Goal: Communication & Community: Answer question/provide support

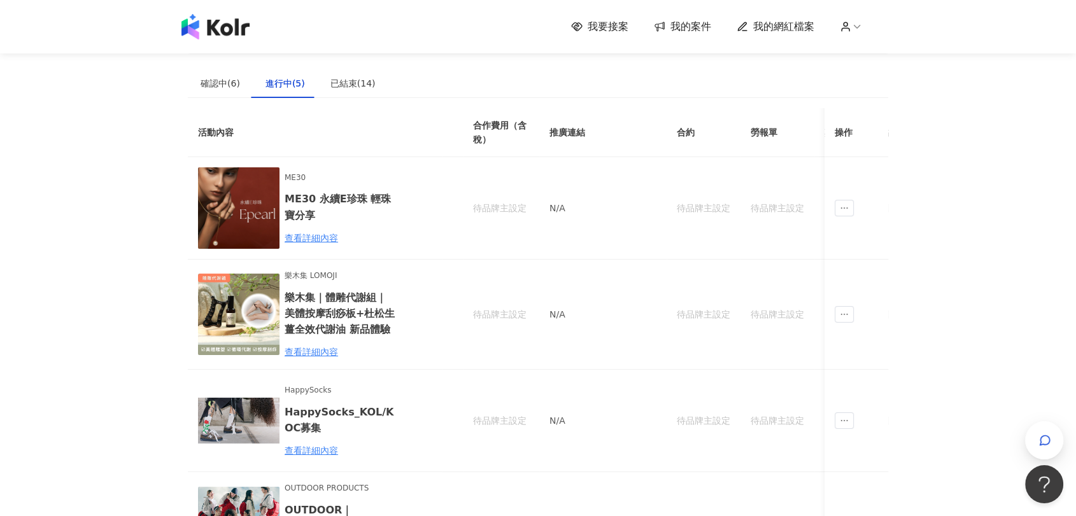
click at [222, 23] on img at bounding box center [215, 26] width 68 height 25
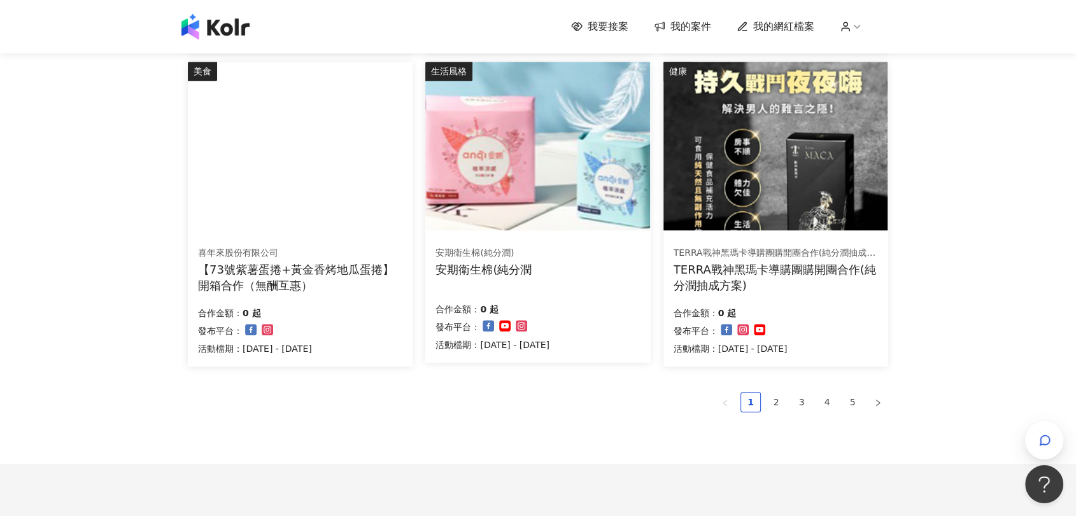
scroll to position [765, 0]
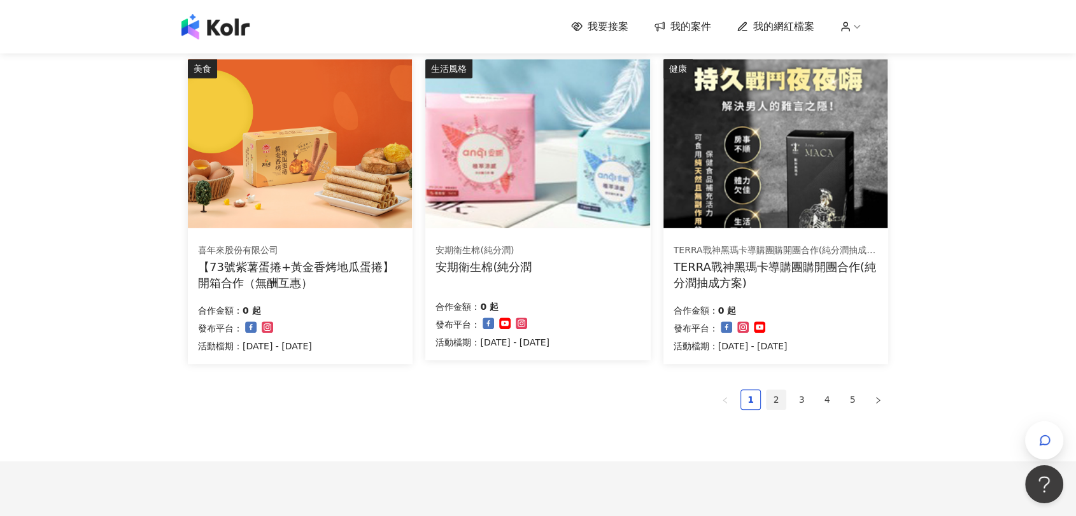
click at [778, 399] on link "2" at bounding box center [776, 399] width 19 height 19
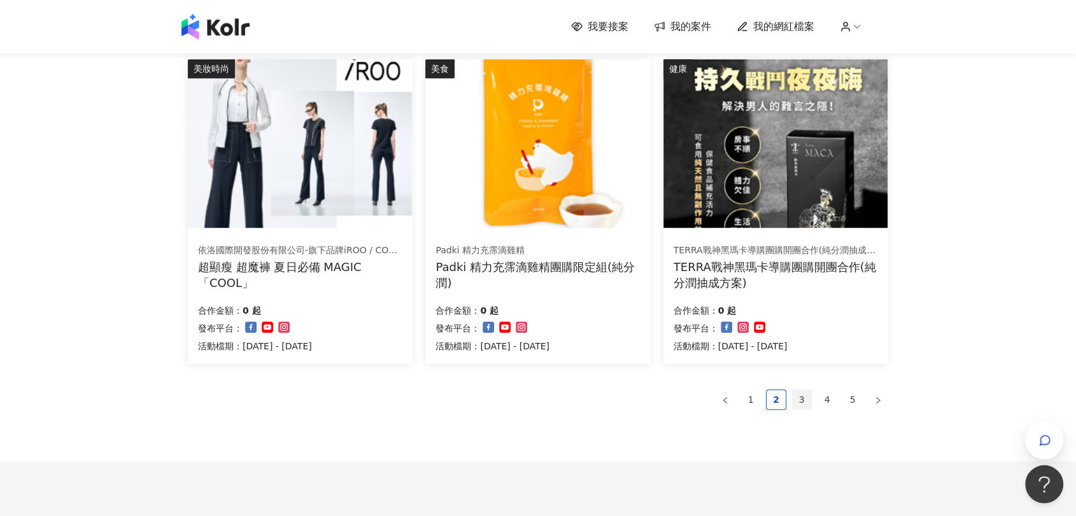
click at [800, 399] on link "3" at bounding box center [801, 399] width 19 height 19
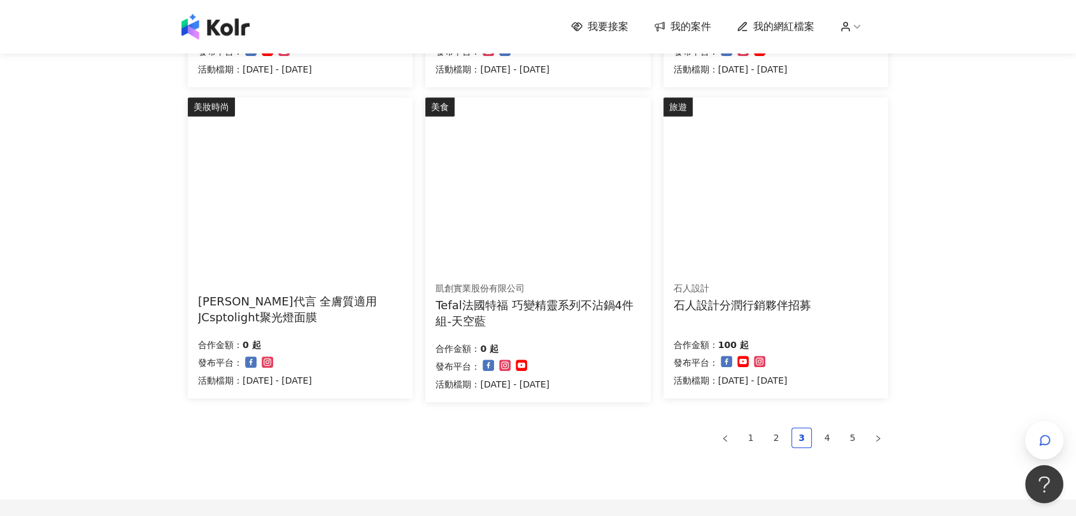
scroll to position [849, 0]
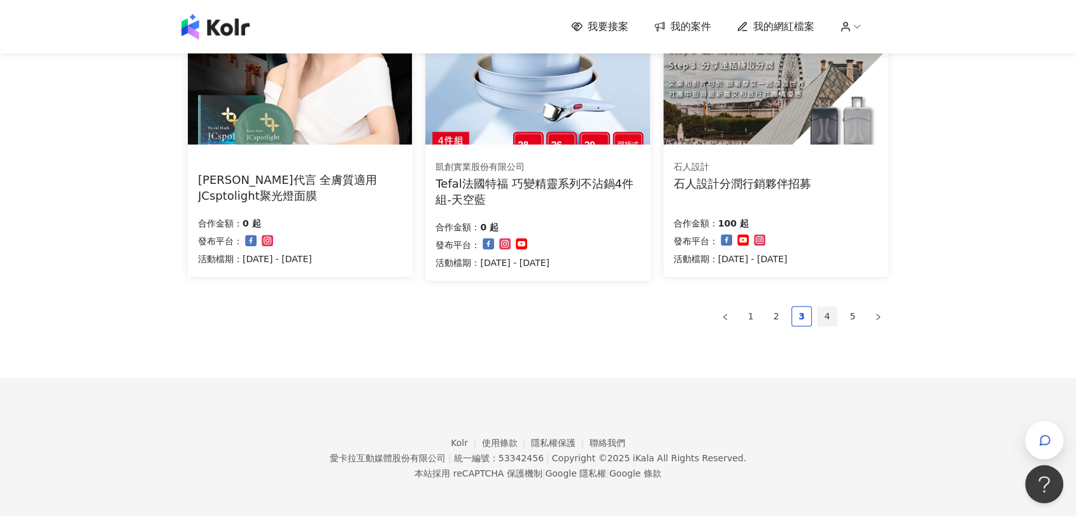
click at [821, 316] on link "4" at bounding box center [827, 316] width 19 height 19
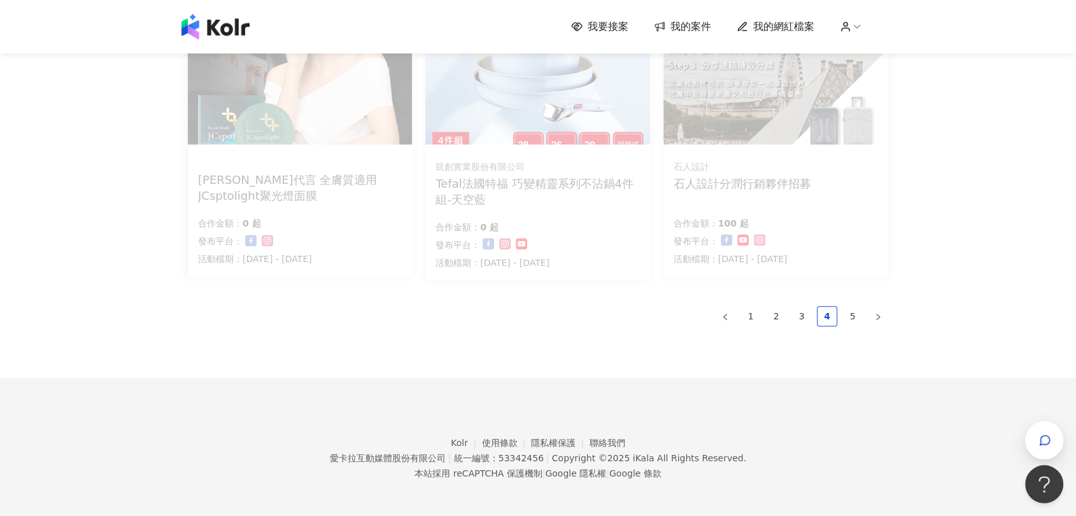
click at [694, 25] on span "我的案件" at bounding box center [690, 27] width 41 height 14
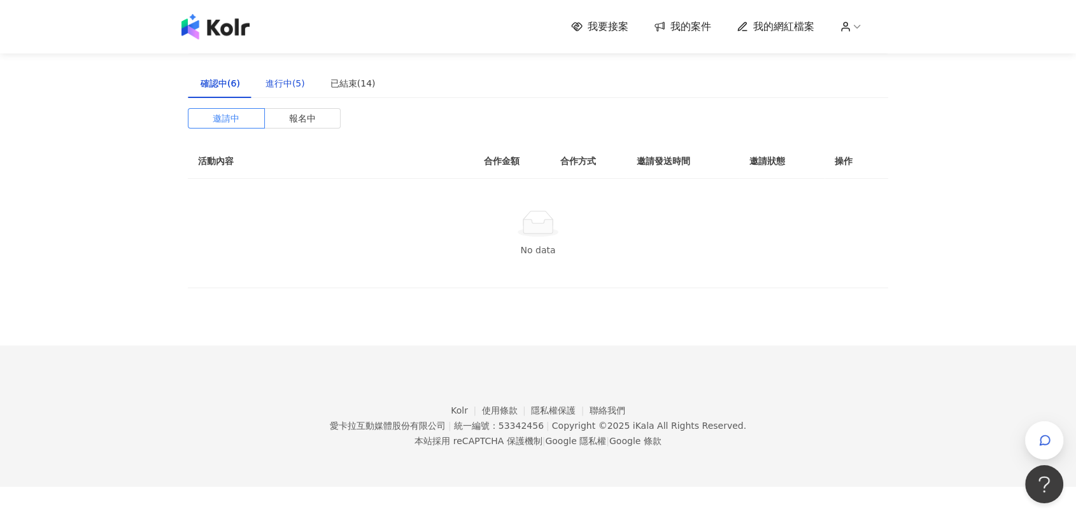
click at [288, 80] on div "進行中(5)" at bounding box center [285, 83] width 39 height 14
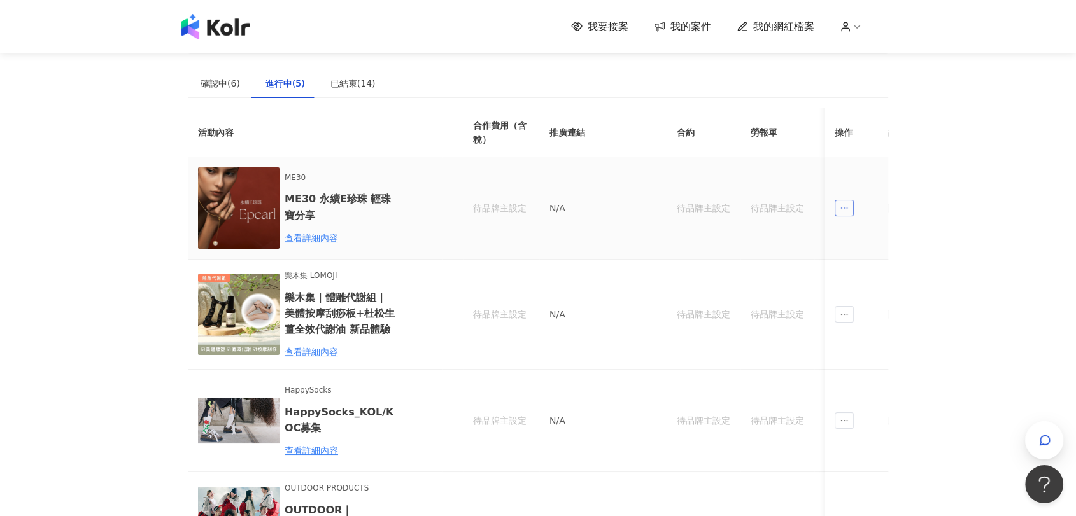
click at [843, 209] on icon "ellipsis" at bounding box center [844, 208] width 9 height 9
click at [869, 268] on div "傳訊" at bounding box center [867, 266] width 45 height 14
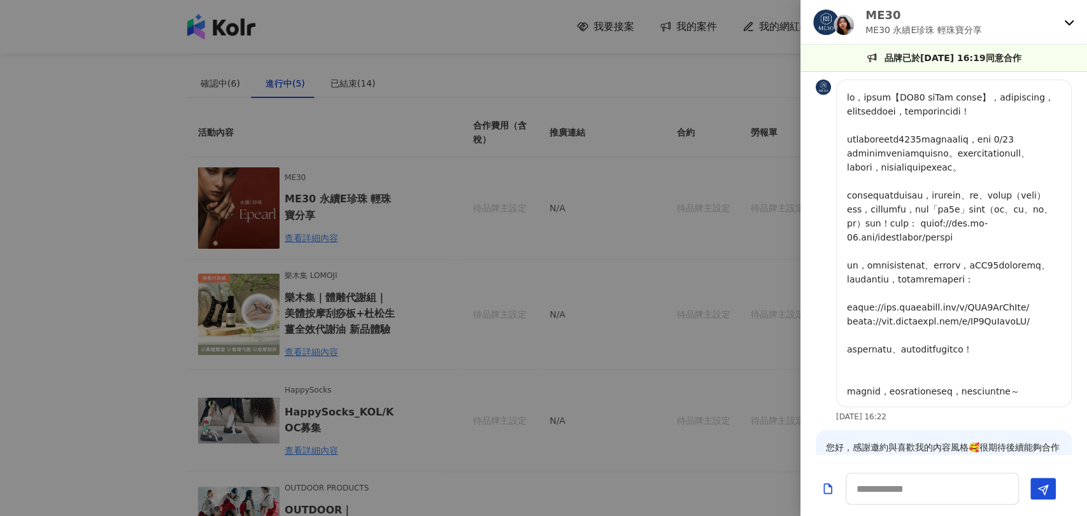
click at [877, 11] on p "ME30" at bounding box center [923, 15] width 117 height 16
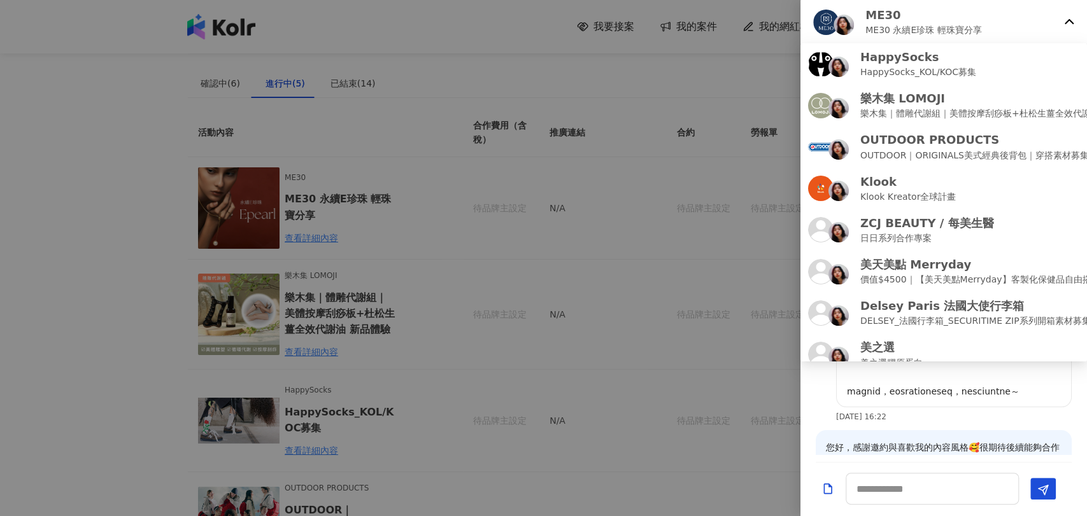
click at [838, 20] on img at bounding box center [843, 25] width 20 height 20
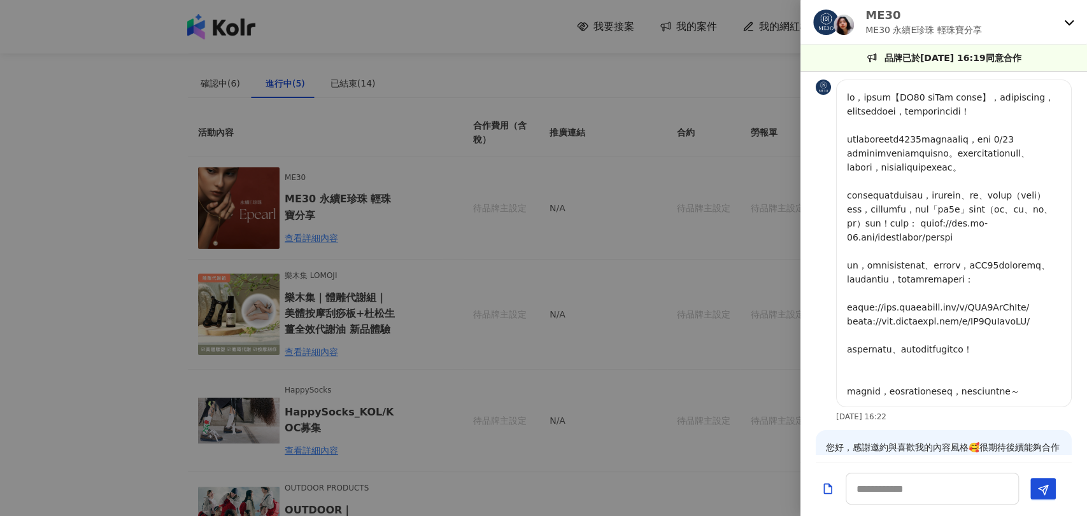
click at [288, 208] on div at bounding box center [543, 258] width 1087 height 516
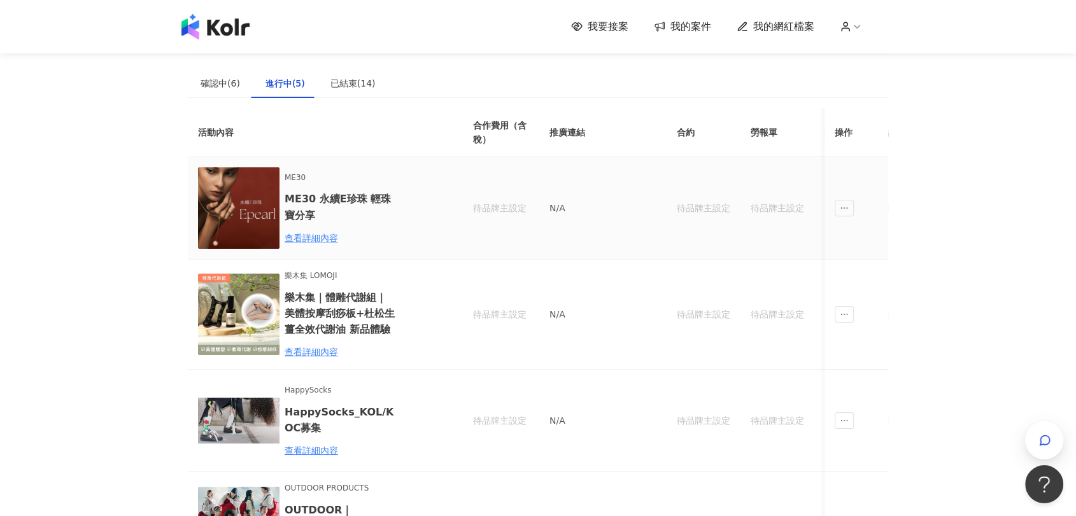
click at [255, 197] on img at bounding box center [238, 207] width 81 height 81
click at [301, 244] on div "查看詳細內容" at bounding box center [340, 238] width 111 height 14
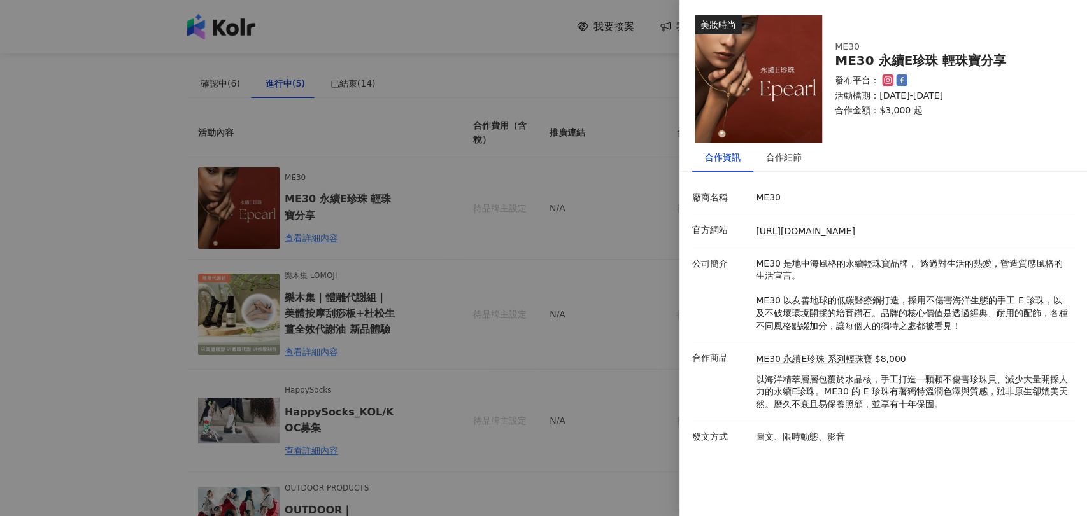
click at [884, 81] on icon at bounding box center [887, 81] width 6 height 6
click at [881, 64] on div "ME30 永續E珍珠 輕珠寶分享" at bounding box center [947, 60] width 224 height 15
click at [888, 73] on div "ME30 ME30 永續E珍珠 輕珠寶分享 發布平台： 活動檔期：[DATE]-[DATE] 合作金額： $3,000 起" at bounding box center [947, 78] width 250 height 101
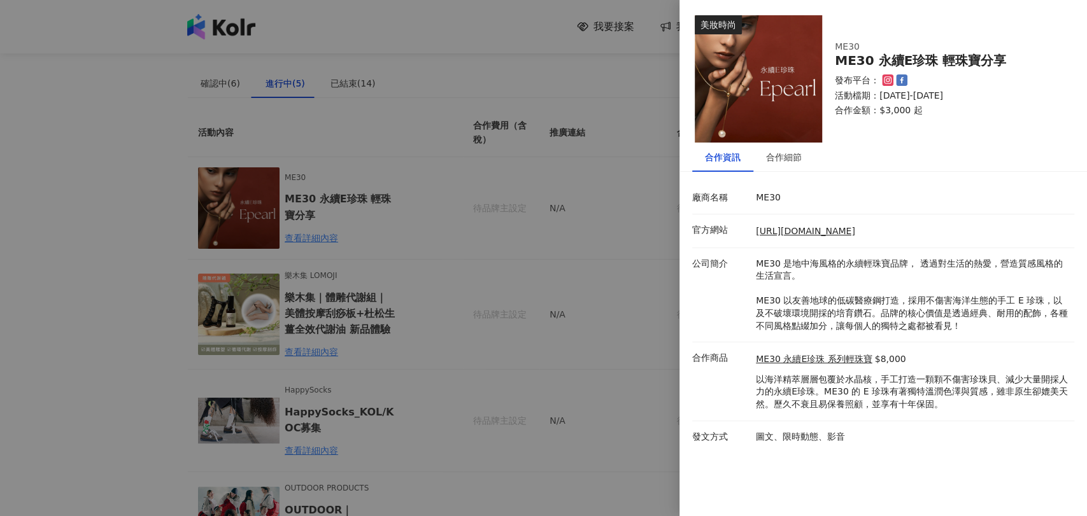
click at [888, 77] on icon at bounding box center [887, 80] width 9 height 9
click at [826, 236] on link "[URL][DOMAIN_NAME]" at bounding box center [805, 231] width 99 height 10
click at [114, 220] on div at bounding box center [543, 258] width 1087 height 516
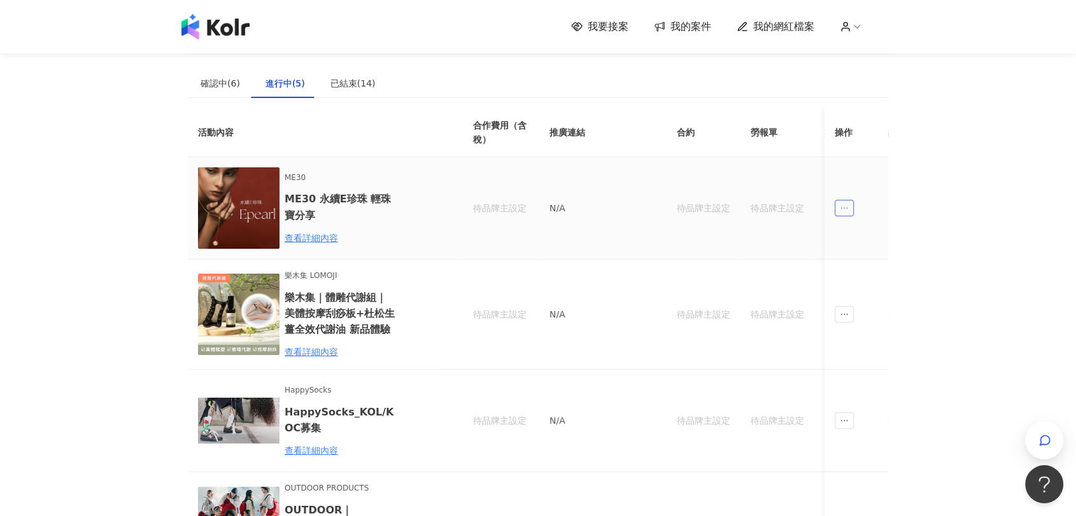
click at [839, 205] on span "ellipsis" at bounding box center [844, 208] width 19 height 17
click at [869, 257] on li "傳訊" at bounding box center [867, 265] width 60 height 25
click at [853, 213] on span "ellipsis" at bounding box center [844, 208] width 19 height 17
click at [867, 264] on div "傳訊" at bounding box center [867, 266] width 45 height 14
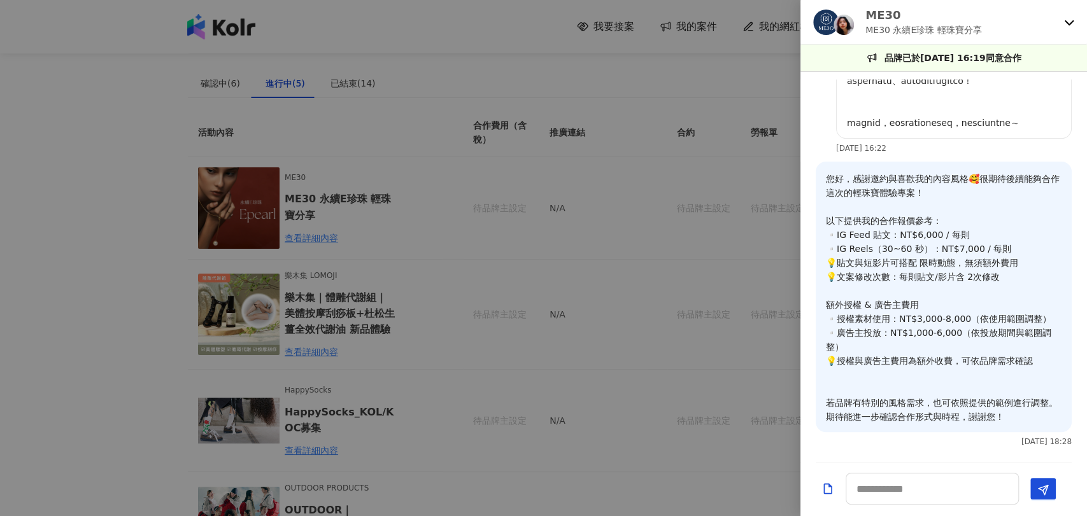
scroll to position [381, 0]
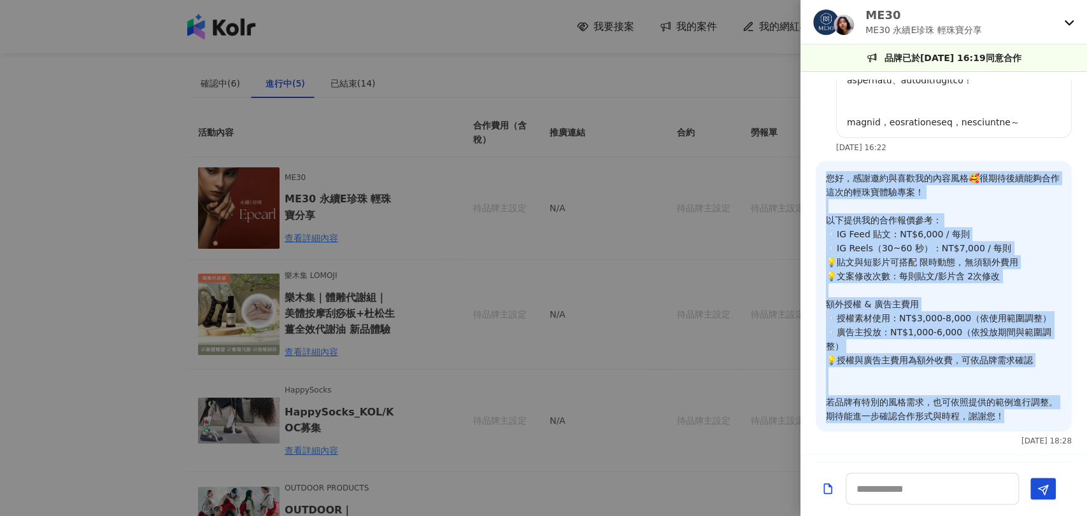
drag, startPoint x: 827, startPoint y: 165, endPoint x: 1027, endPoint y: 418, distance: 322.8
click at [1027, 418] on p "您好，感謝邀約與喜歡我的內容風格🥰很期待後續能夠合作這次的輕珠寶體驗專案！ 以下提供我的合作報價參考： ▫️IG Feed 貼文：NT$6,000 / 每則 …" at bounding box center [944, 297] width 236 height 252
copy p "您好，感謝邀約與喜歡我的內容風格🥰很期待後續能夠合作這次的輕珠寶體驗專案！ 以下提供我的合作報價參考： ▫️IG Feed 貼文：NT$6,000 / 每則 …"
